Goal: Task Accomplishment & Management: Manage account settings

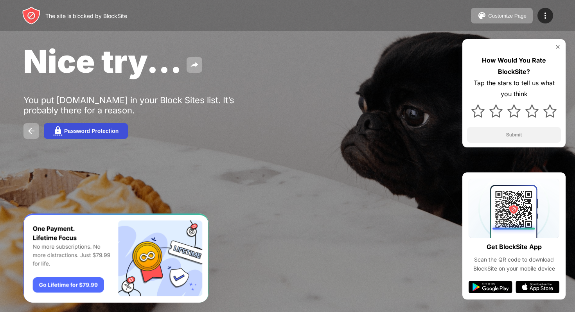
click at [86, 125] on button "Password Protection" at bounding box center [86, 131] width 84 height 16
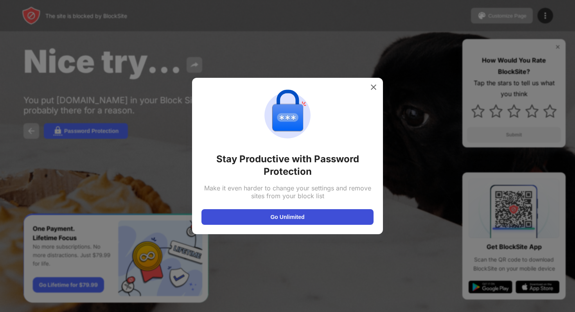
click at [268, 224] on button "Go Unlimited" at bounding box center [288, 217] width 172 height 16
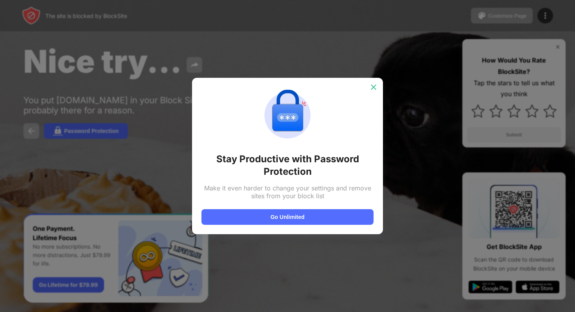
click at [377, 86] on img at bounding box center [374, 87] width 8 height 8
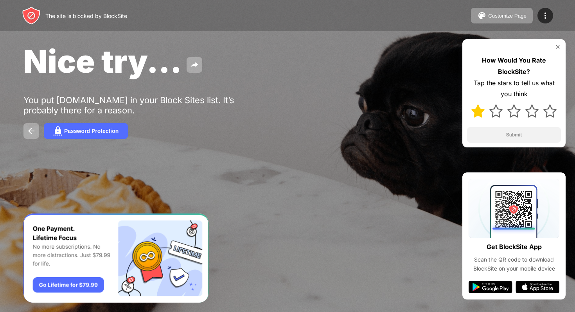
click at [481, 112] on img at bounding box center [478, 111] width 13 height 13
click at [486, 132] on button "Submit" at bounding box center [514, 135] width 94 height 16
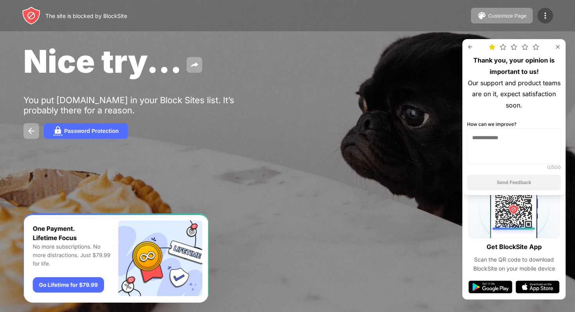
click at [543, 15] on img at bounding box center [545, 15] width 9 height 9
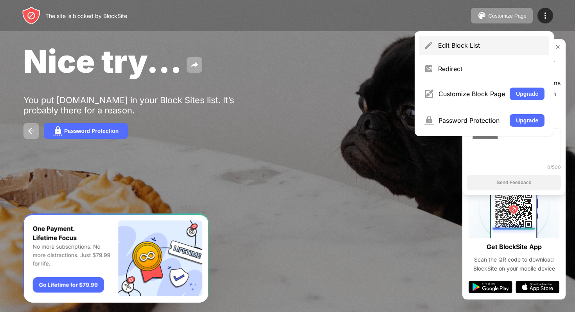
click at [437, 44] on div "Edit Block List" at bounding box center [485, 45] width 130 height 19
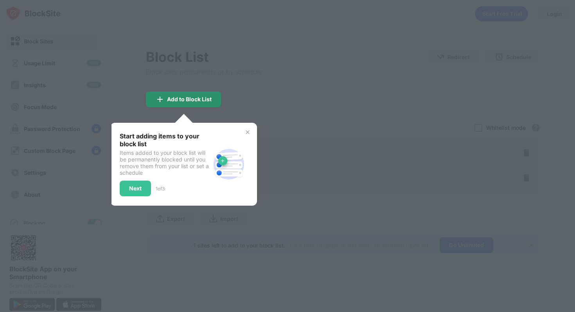
click at [183, 99] on div "Add to Block List" at bounding box center [189, 99] width 45 height 6
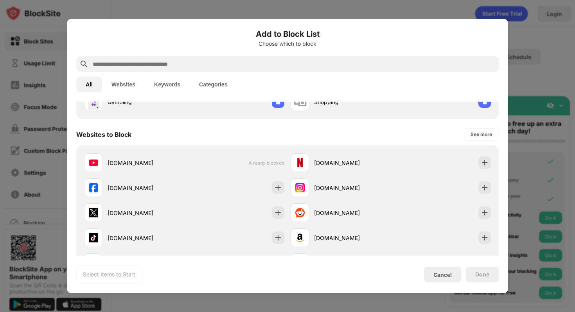
scroll to position [90, 0]
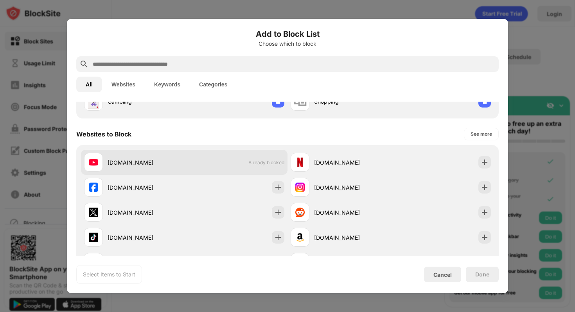
click at [282, 166] on div "[DOMAIN_NAME] Already blocked" at bounding box center [184, 162] width 207 height 25
click at [274, 165] on span "Already blocked" at bounding box center [267, 163] width 36 height 6
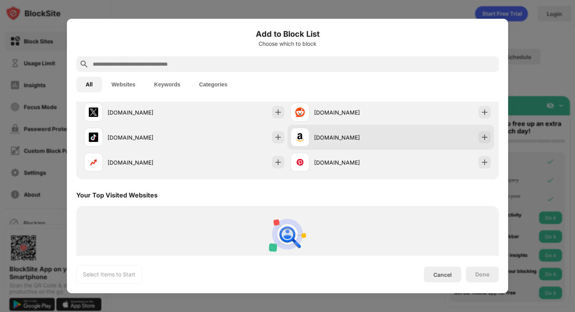
scroll to position [191, 0]
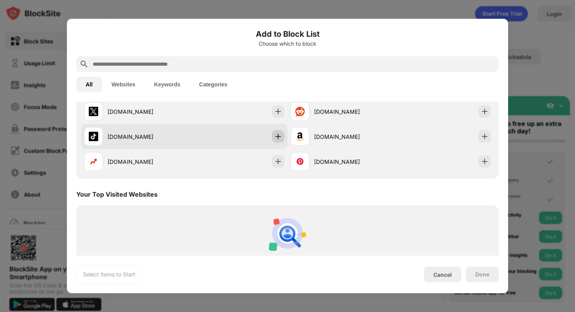
click at [279, 132] on div at bounding box center [278, 136] width 13 height 13
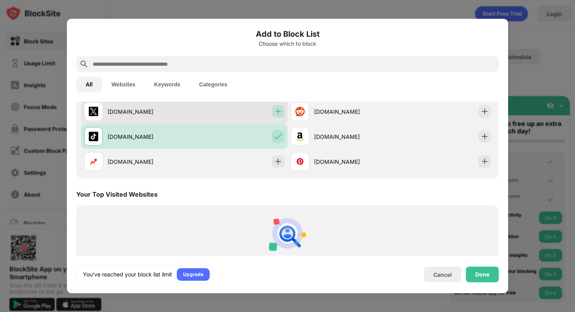
click at [282, 116] on div at bounding box center [278, 111] width 13 height 13
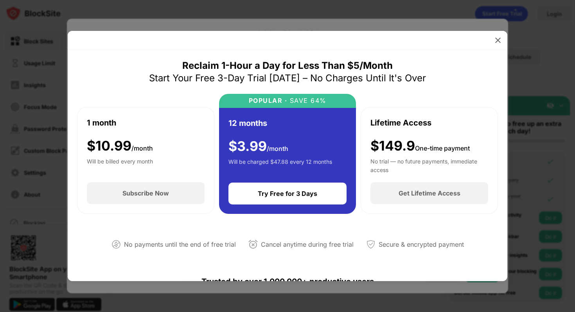
drag, startPoint x: 377, startPoint y: 120, endPoint x: 451, endPoint y: 58, distance: 96.5
click at [378, 117] on div "Lifetime Access" at bounding box center [401, 123] width 61 height 12
click at [488, 18] on div at bounding box center [287, 156] width 575 height 312
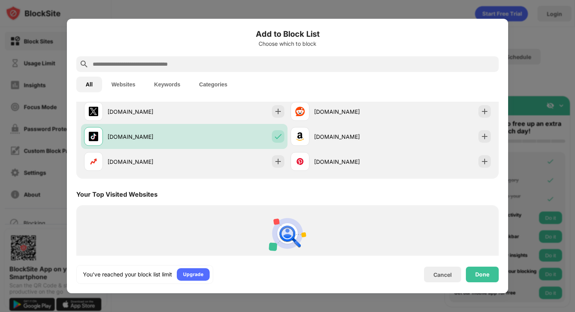
click at [508, 30] on div "Add to Block List Choose which to block All Websites Keywords Categories Catego…" at bounding box center [288, 156] width 442 height 275
click at [542, 63] on div at bounding box center [287, 156] width 575 height 312
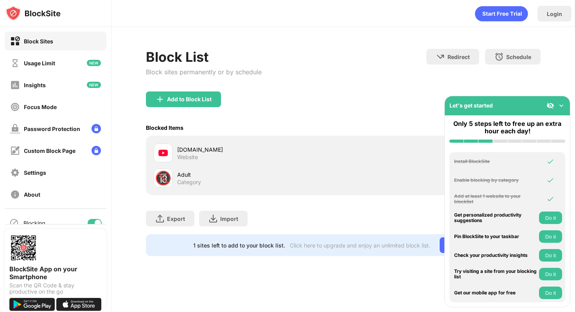
click at [162, 177] on div "🔞" at bounding box center [163, 178] width 16 height 16
click at [89, 85] on img at bounding box center [94, 85] width 14 height 6
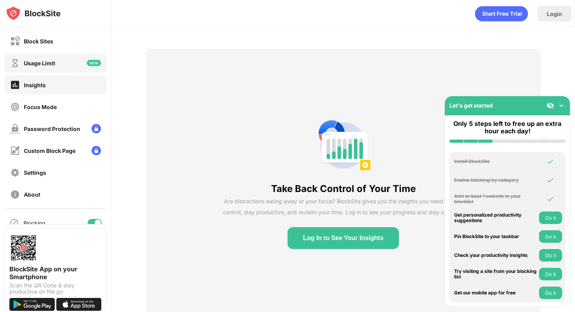
click at [90, 63] on img at bounding box center [94, 63] width 14 height 6
